Goal: Task Accomplishment & Management: Complete application form

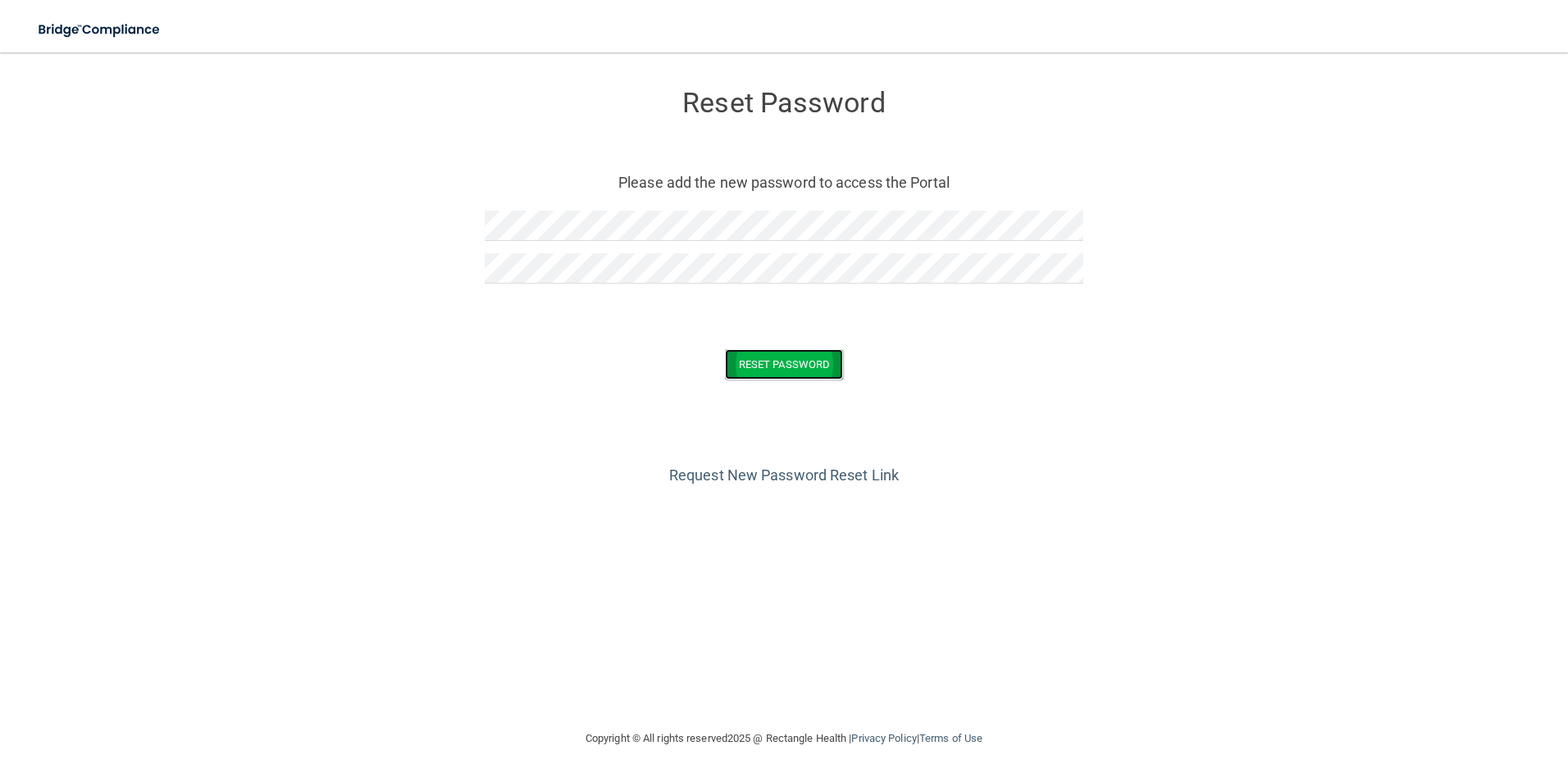
click at [807, 374] on button "Reset Password" at bounding box center [784, 365] width 118 height 30
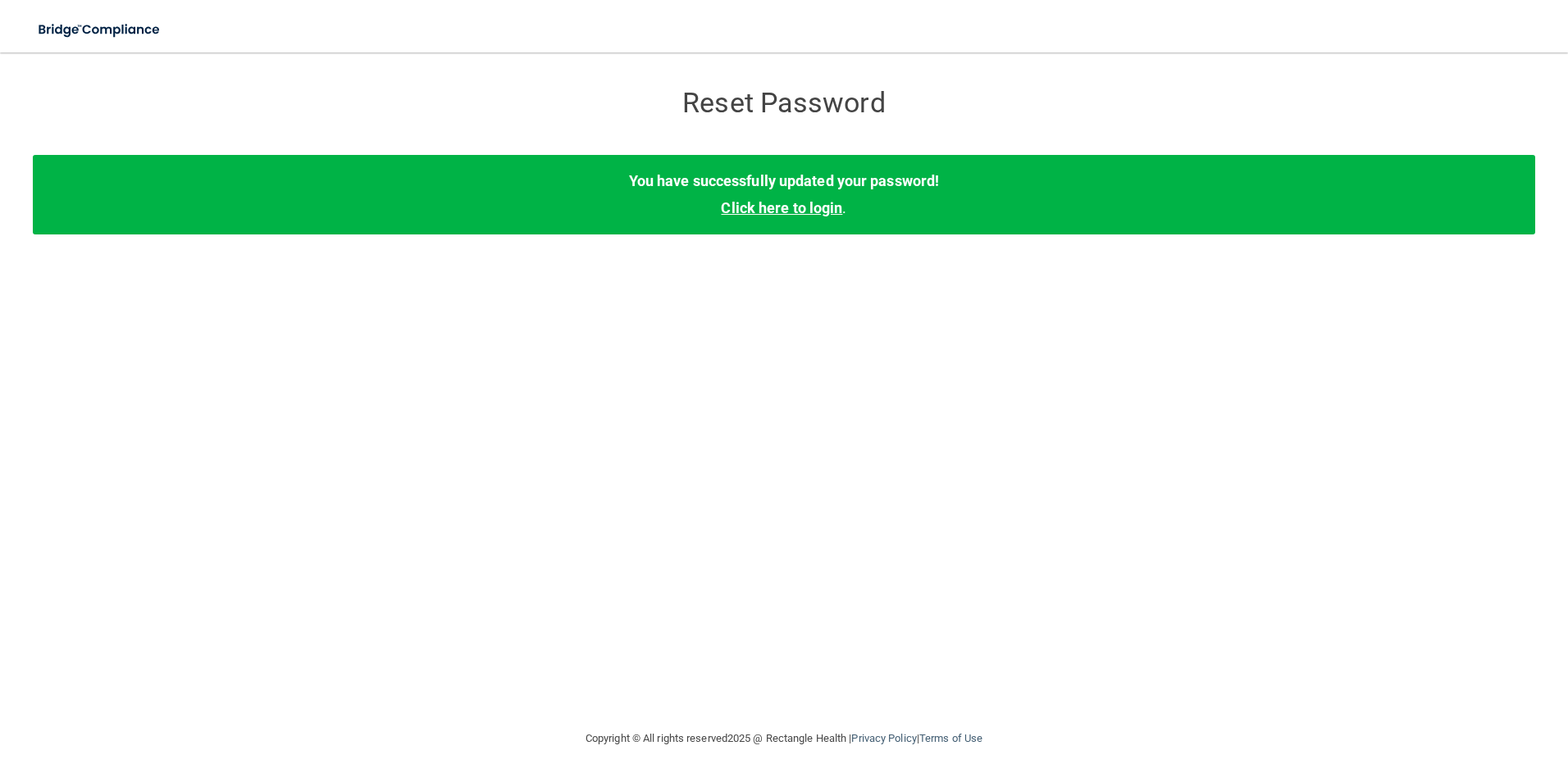
click at [824, 212] on link "Click here to login" at bounding box center [781, 208] width 122 height 18
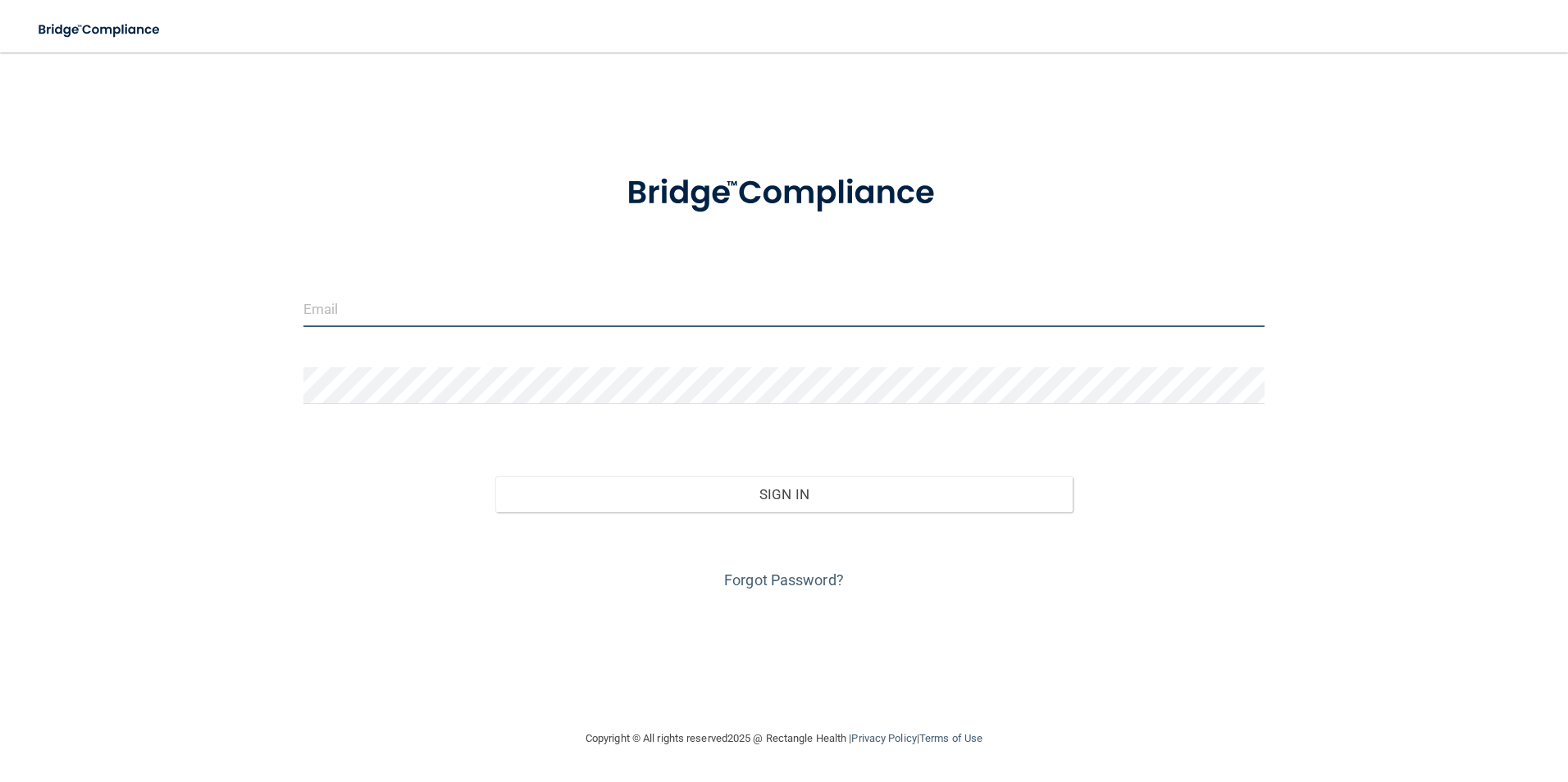
type input "[EMAIL_ADDRESS][DOMAIN_NAME]"
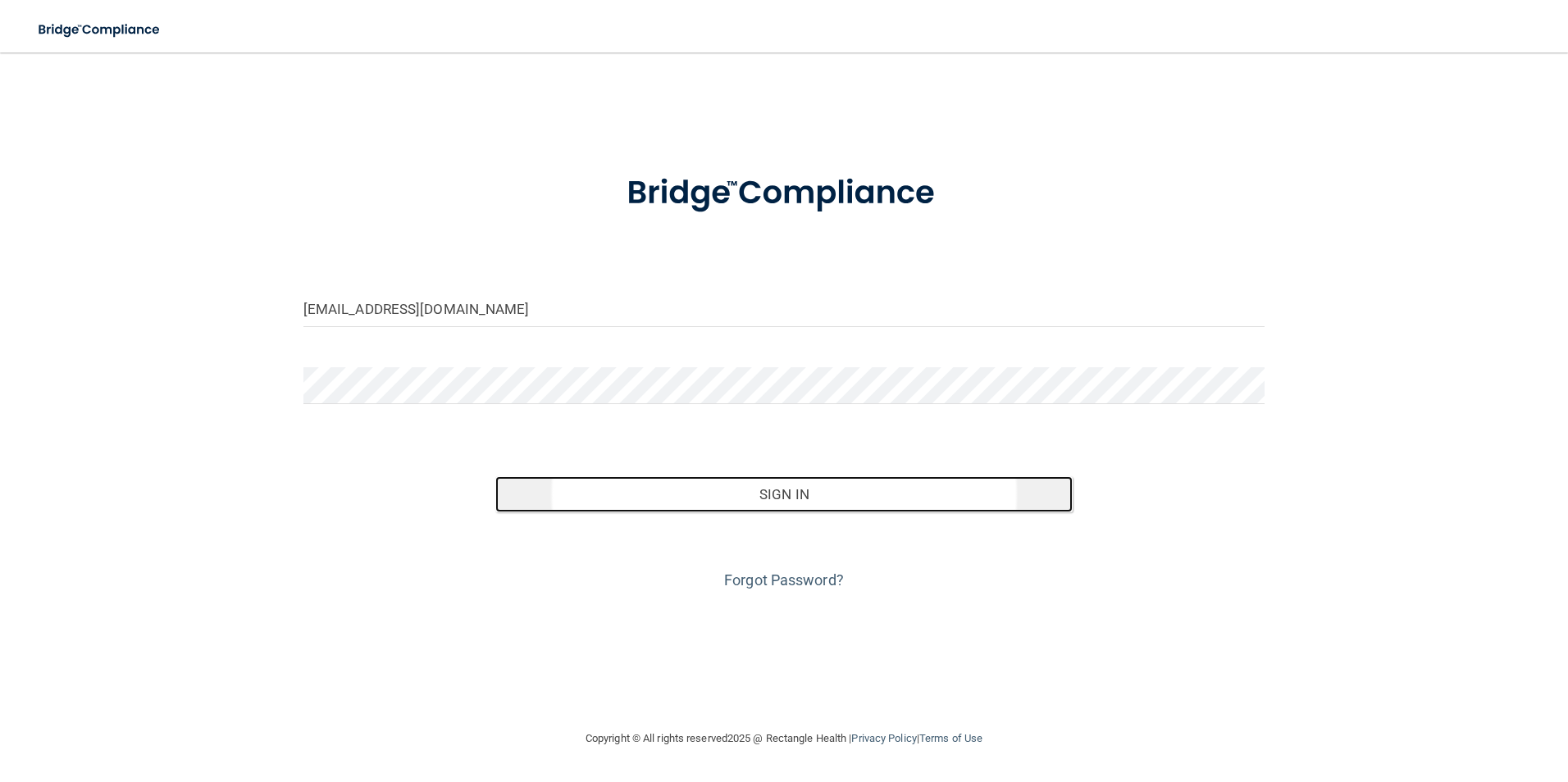
click at [719, 493] on button "Sign In" at bounding box center [784, 494] width 578 height 36
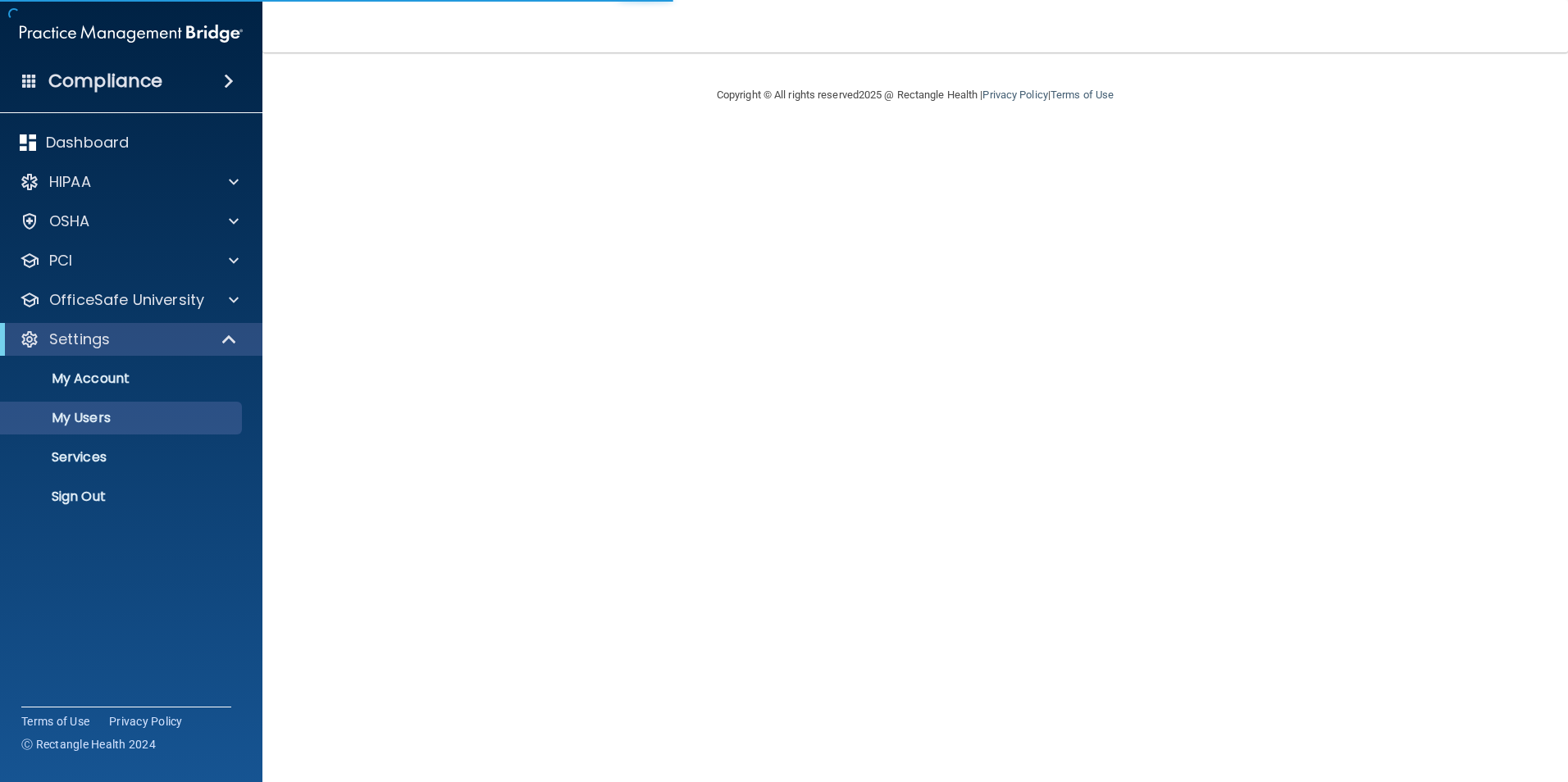
select select "20"
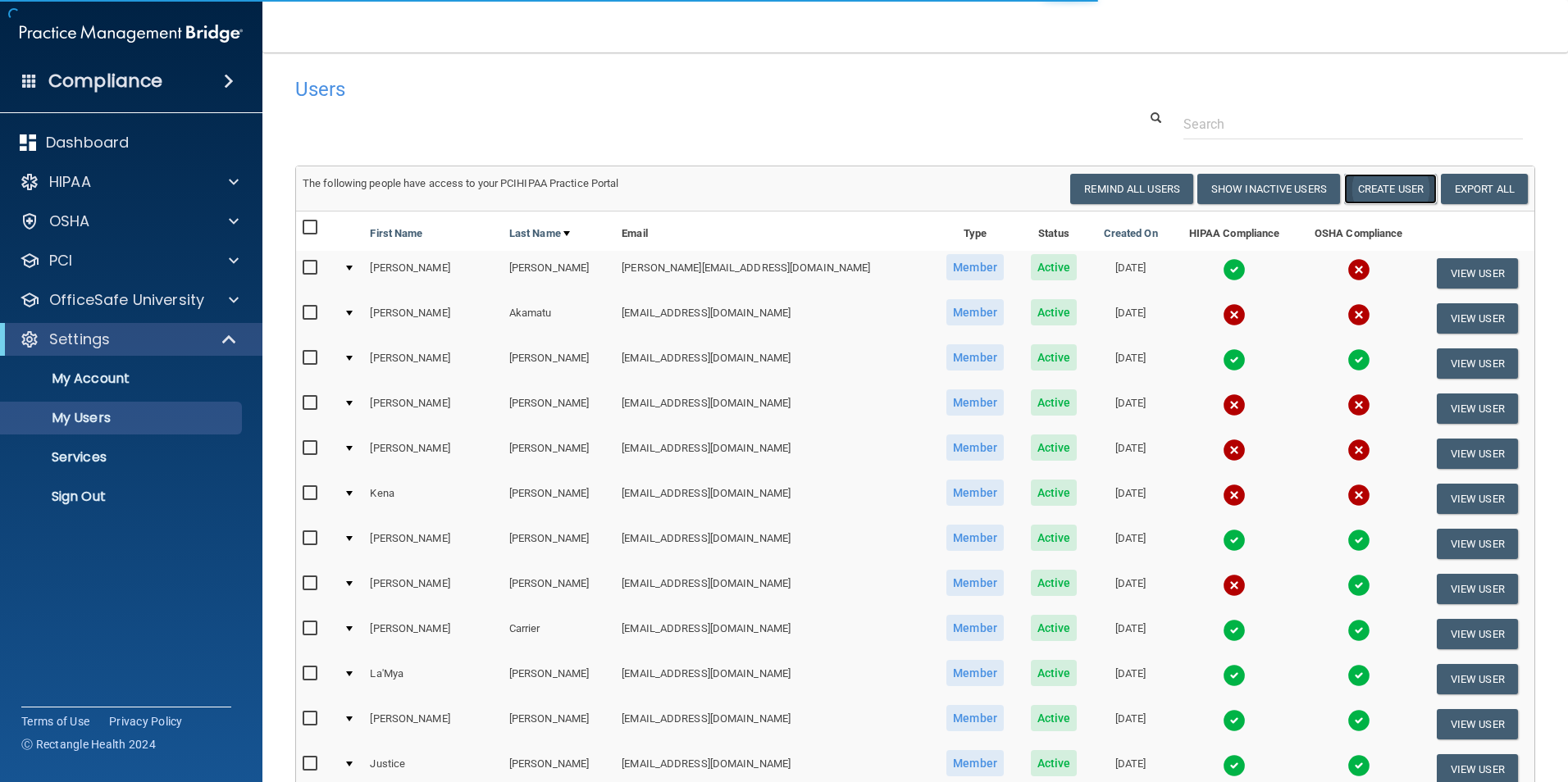
click at [1377, 189] on button "Create User" at bounding box center [1390, 189] width 93 height 30
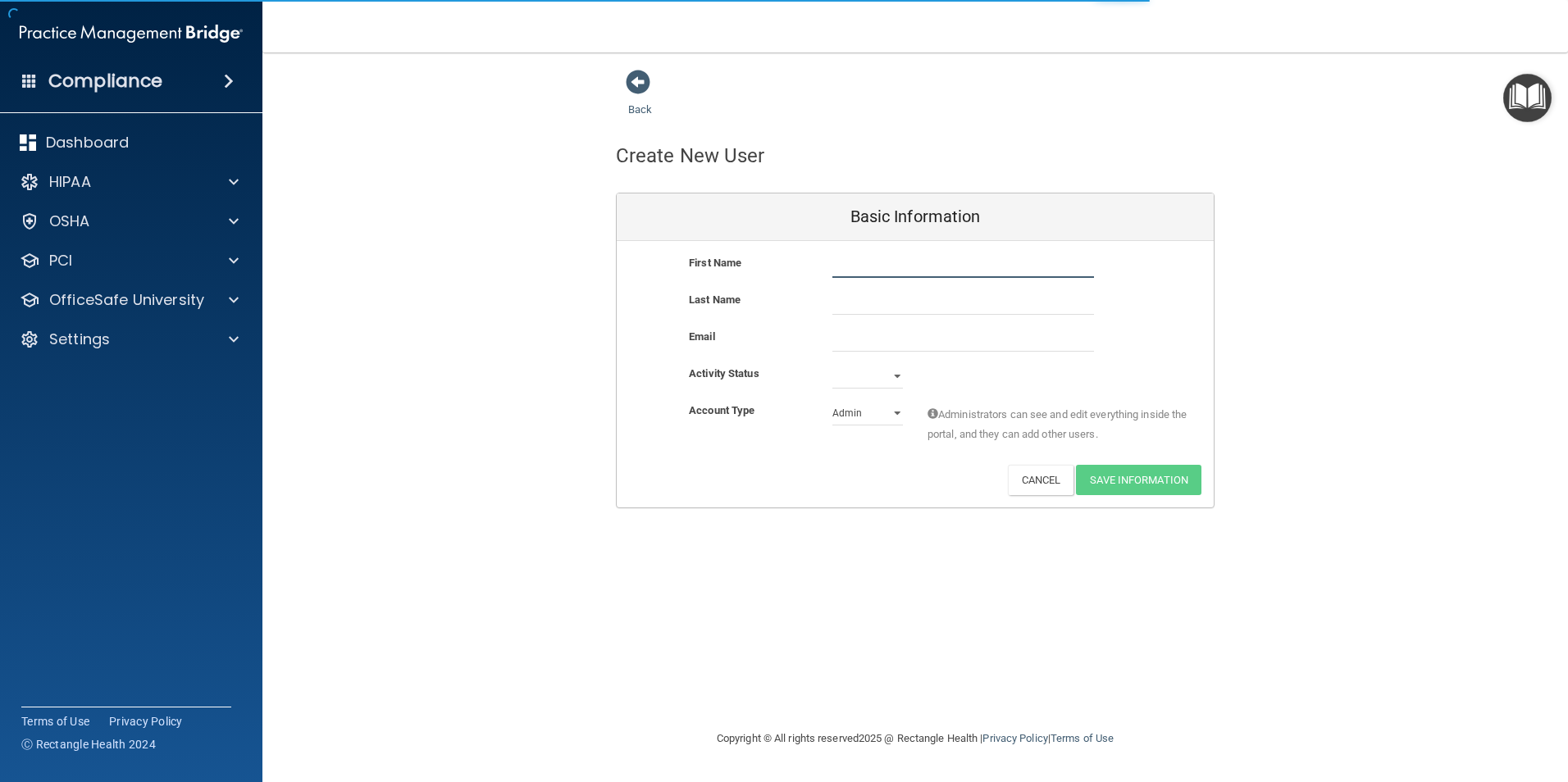
click at [880, 261] on input "text" at bounding box center [963, 265] width 262 height 24
type input "Jennifer"
type input "Kissinger"
type input "k"
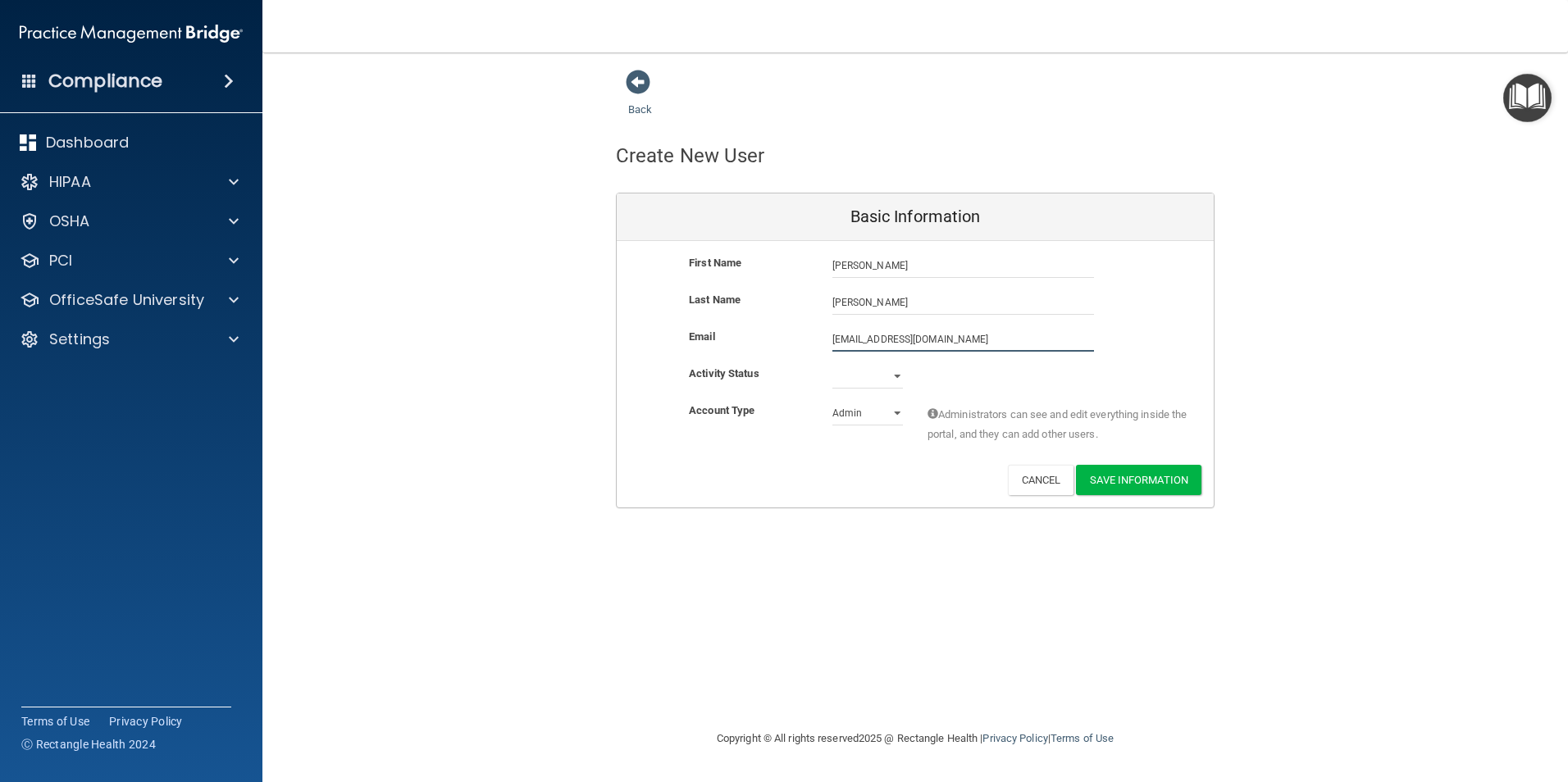
type input "jkissinger@washmosmiles.com"
click at [877, 385] on select "Active Inactive" at bounding box center [868, 375] width 70 height 24
select select "active"
click at [833, 364] on select "Active Inactive" at bounding box center [868, 375] width 70 height 24
click at [880, 409] on select "Admin Member" at bounding box center [868, 412] width 70 height 24
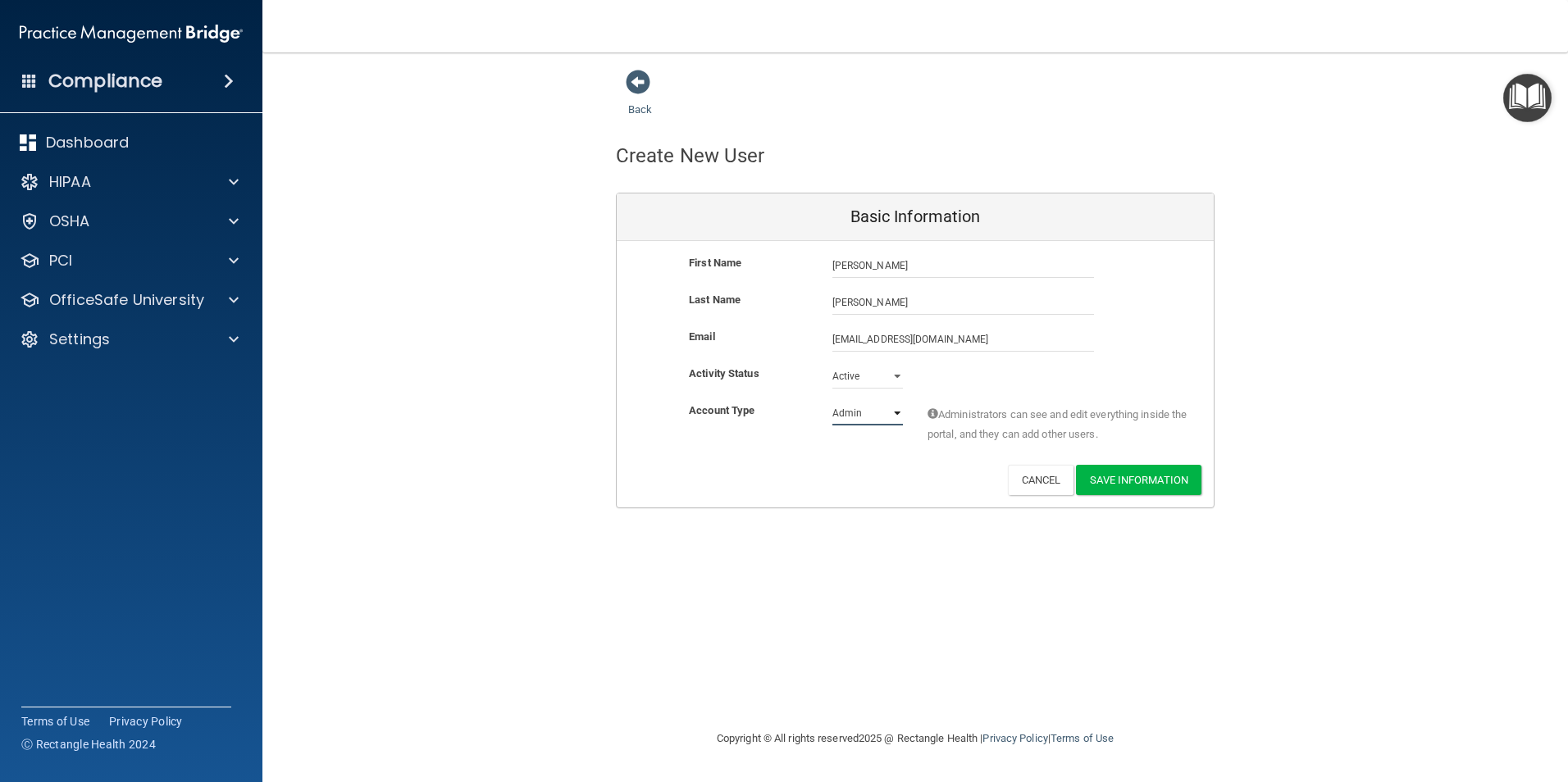
select select "practice_member"
click at [833, 401] on select "Admin Member" at bounding box center [868, 412] width 70 height 24
click at [1150, 482] on button "Save Information" at bounding box center [1140, 480] width 126 height 30
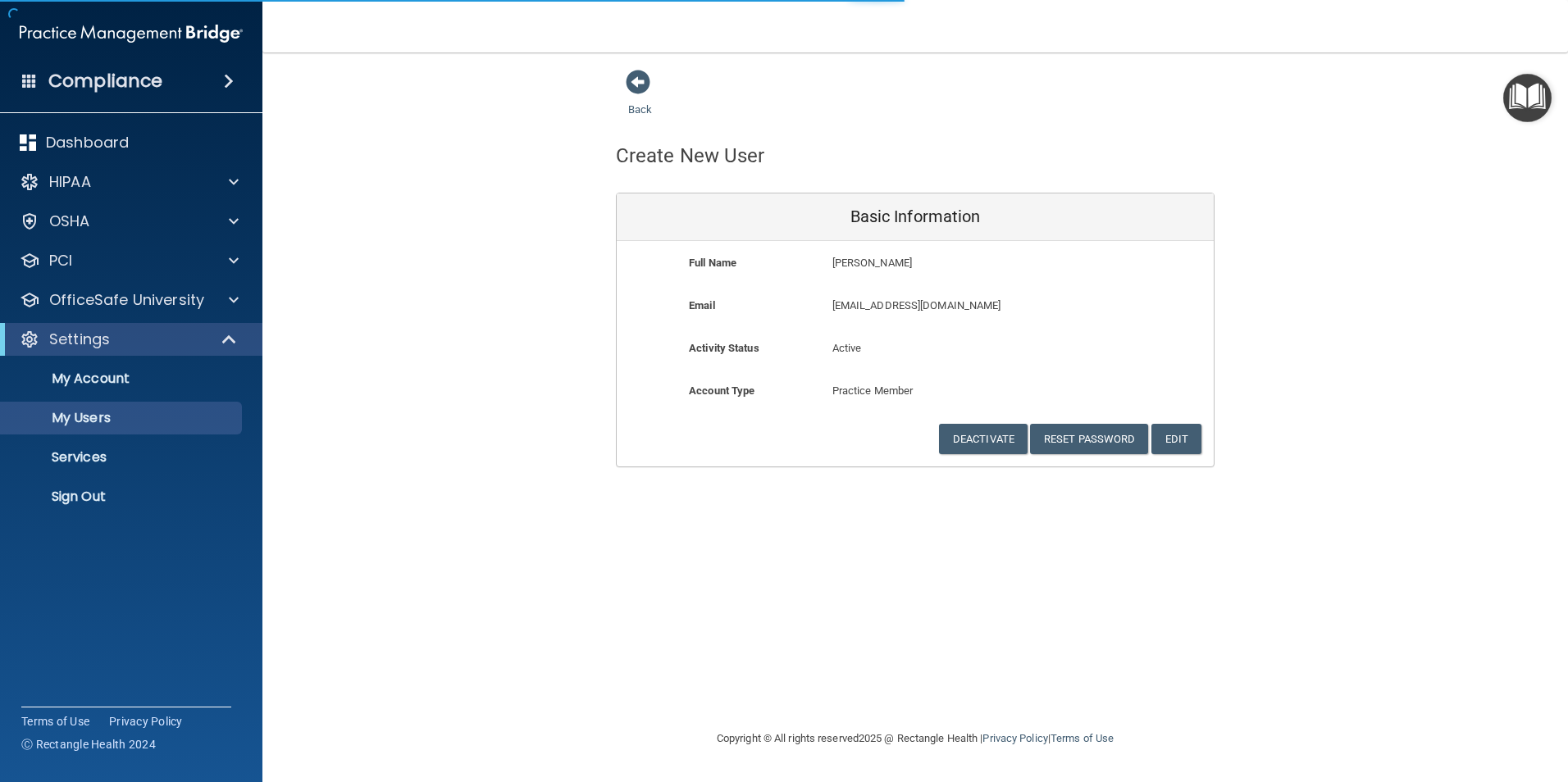
select select "20"
